Goal: Task Accomplishment & Management: Manage account settings

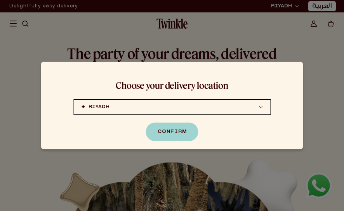
click at [220, 26] on div at bounding box center [172, 105] width 344 height 211
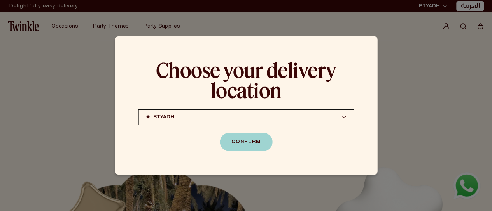
click at [339, 120] on button "RIYADH JEDDAH (coming soon) DOHA (coming soon)" at bounding box center [246, 118] width 216 height 16
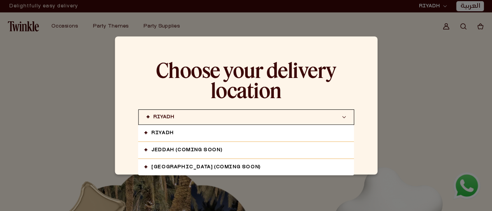
click at [323, 122] on button "RIYADH JEDDAH (coming soon) DOHA (coming soon)" at bounding box center [246, 118] width 216 height 16
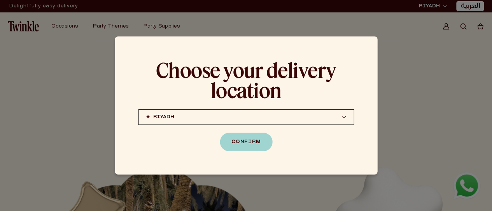
click at [199, 119] on button "RIYADH JEDDAH (coming soon) DOHA (coming soon)" at bounding box center [246, 118] width 216 height 16
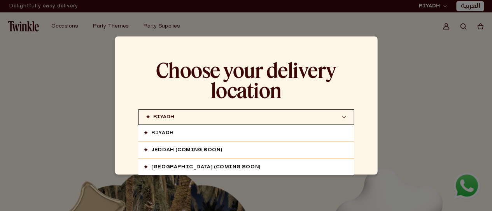
click at [341, 136] on link "RIYADH" at bounding box center [246, 133] width 216 height 16
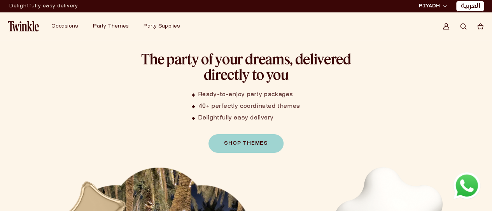
click at [446, 26] on icon at bounding box center [445, 27] width 5 height 3
